Goal: Information Seeking & Learning: Learn about a topic

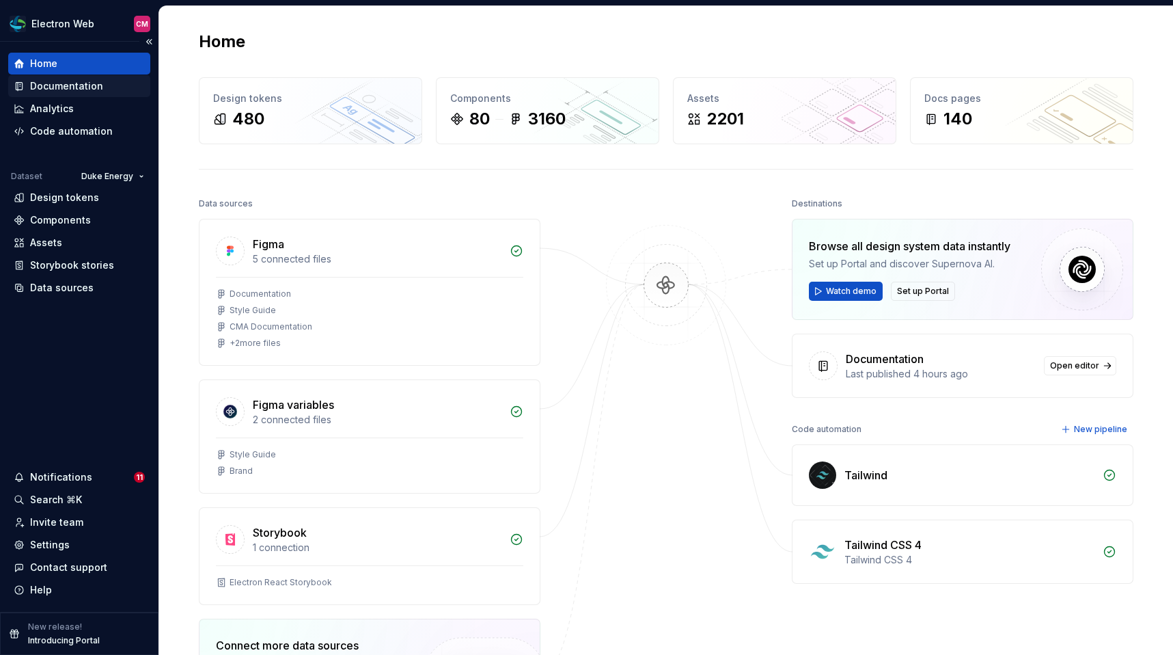
click at [58, 85] on div "Documentation" at bounding box center [66, 86] width 73 height 14
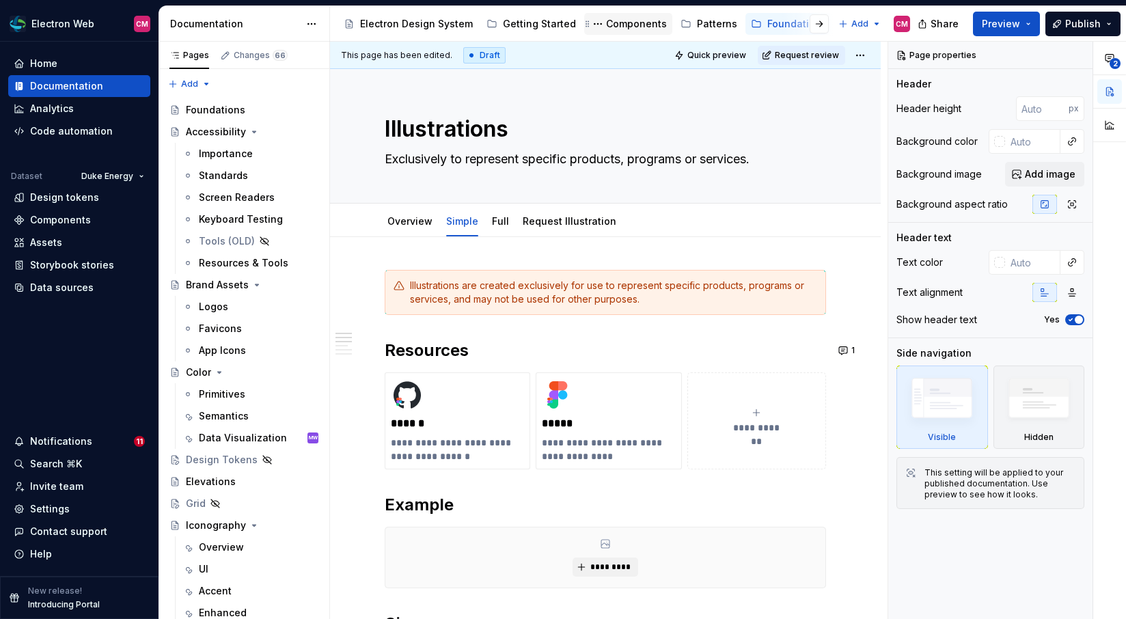
click at [629, 26] on div "Components" at bounding box center [636, 24] width 61 height 14
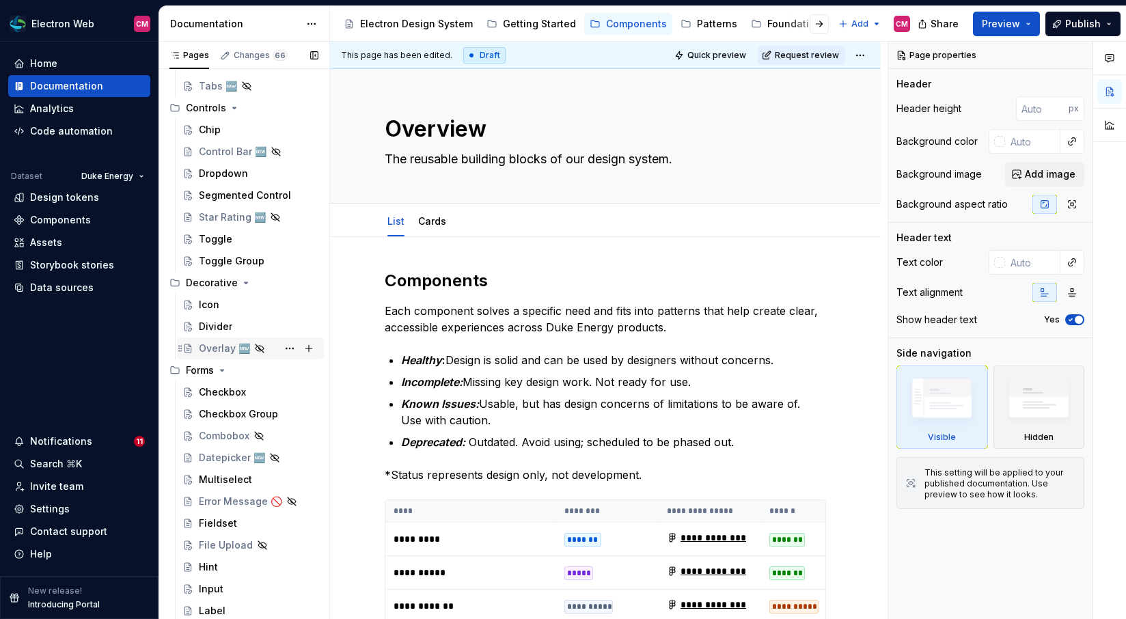
scroll to position [773, 0]
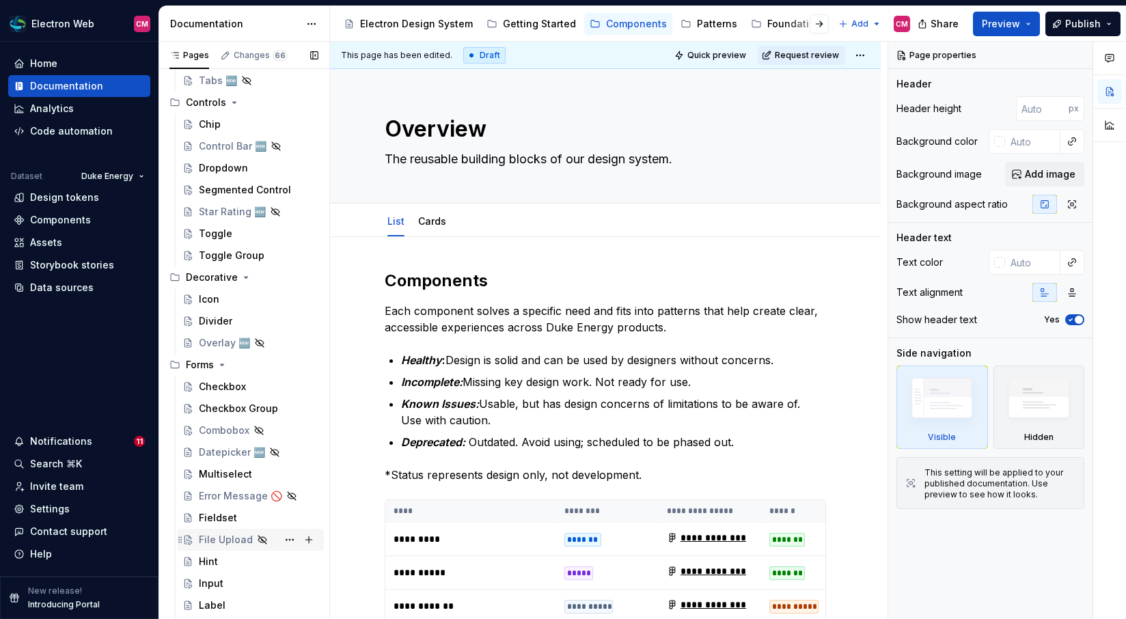
click at [234, 533] on div "File Upload" at bounding box center [226, 540] width 54 height 14
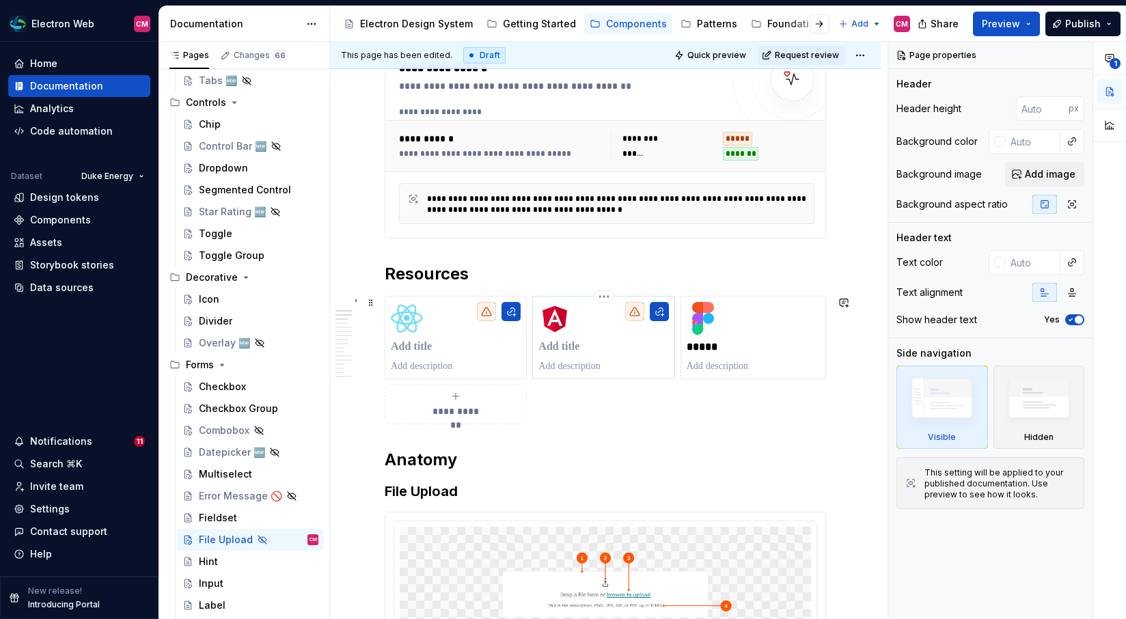
scroll to position [234, 0]
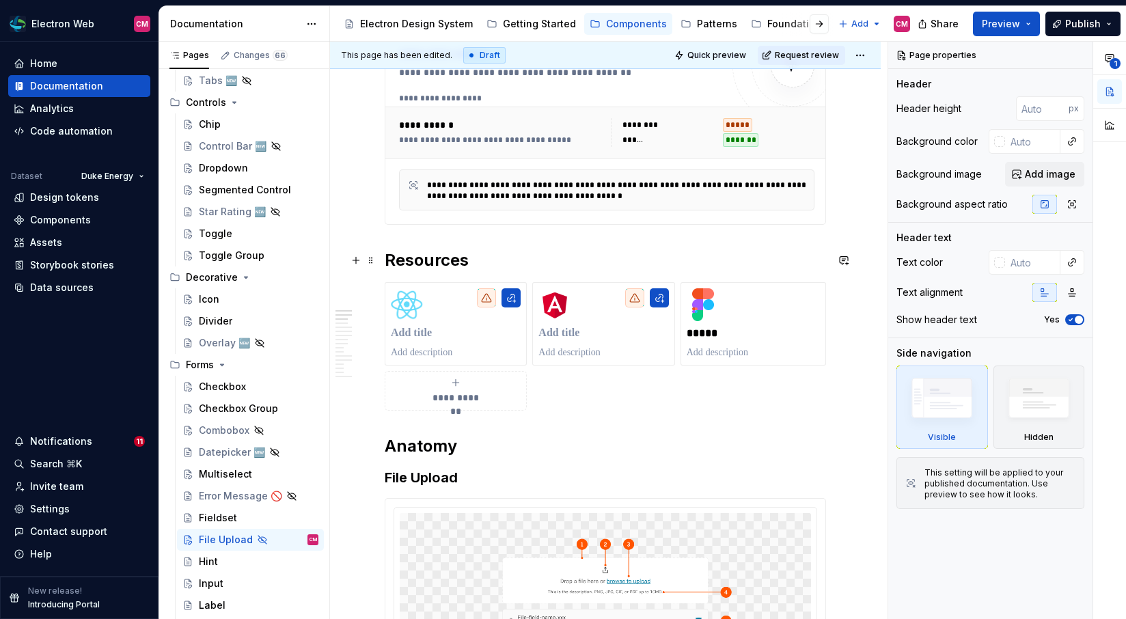
click at [497, 260] on h2 "Resources" at bounding box center [605, 260] width 441 height 22
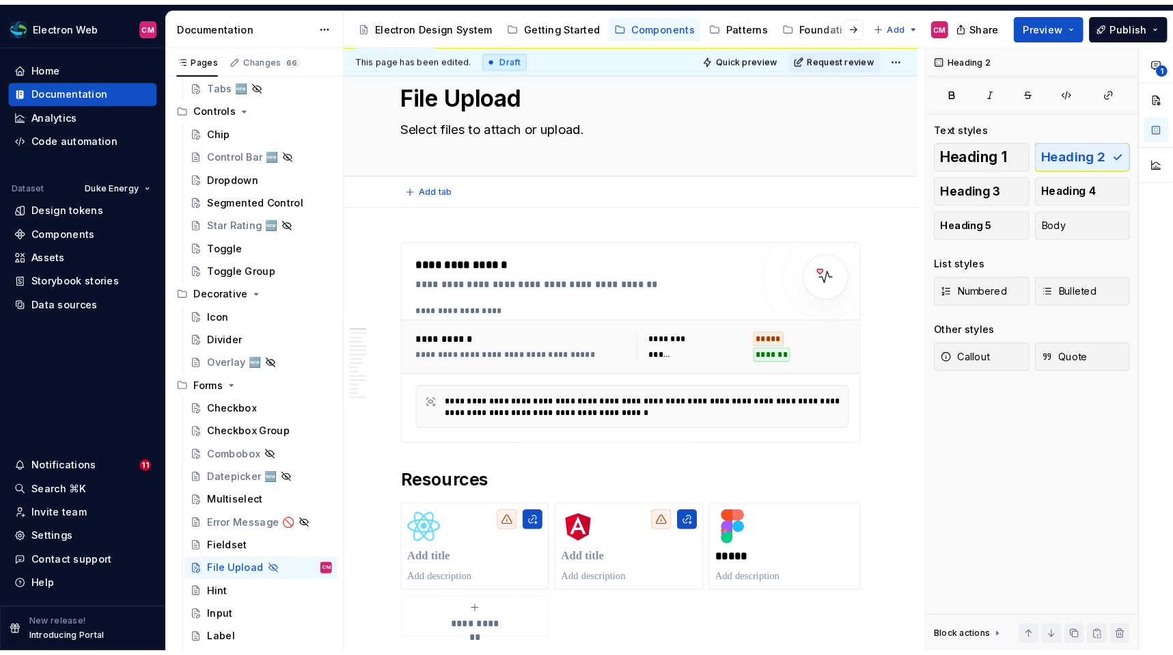
scroll to position [0, 0]
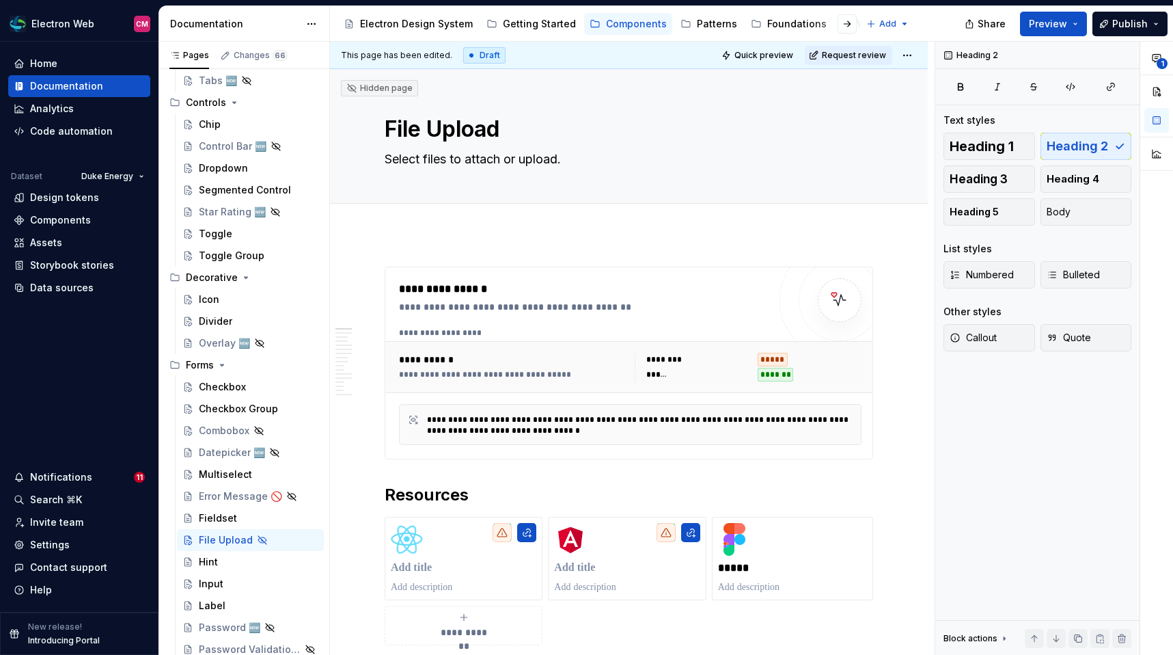
type textarea "*"
